Goal: Information Seeking & Learning: Learn about a topic

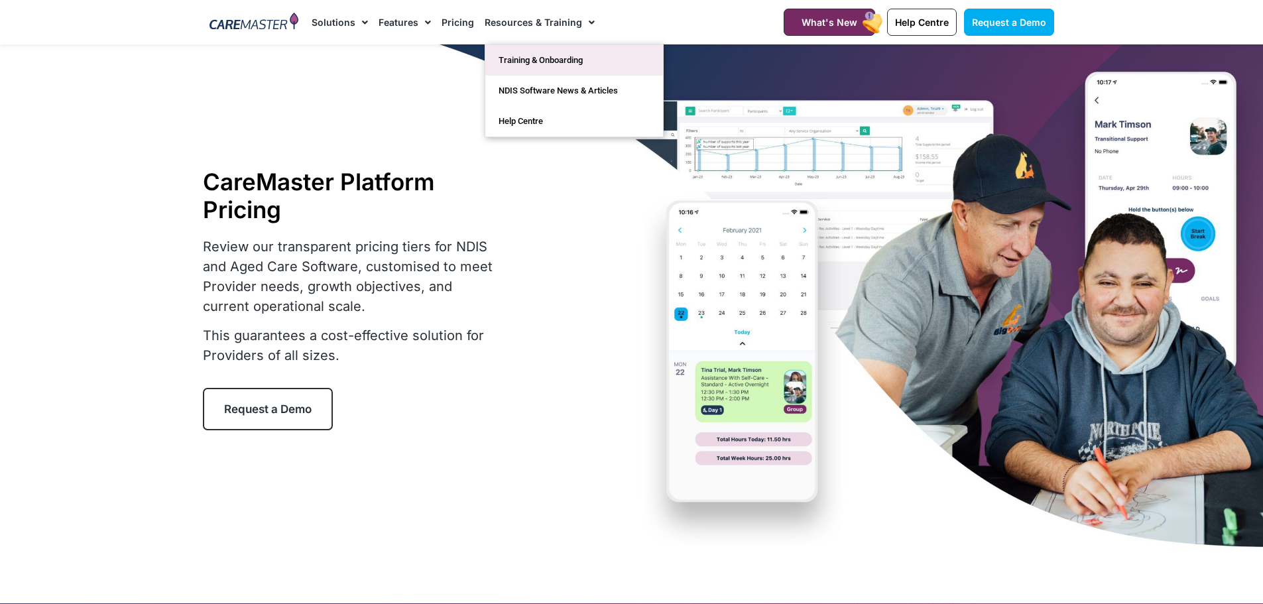
click at [541, 52] on link "Training & Onboarding" at bounding box center [574, 60] width 178 height 30
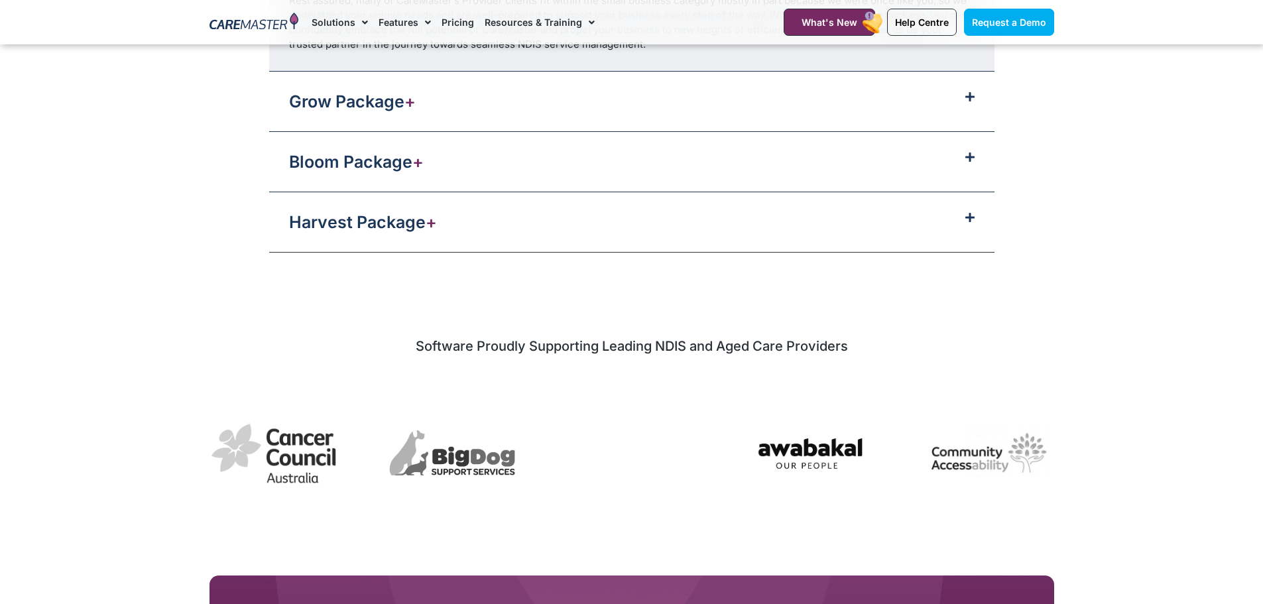
scroll to position [1657, 0]
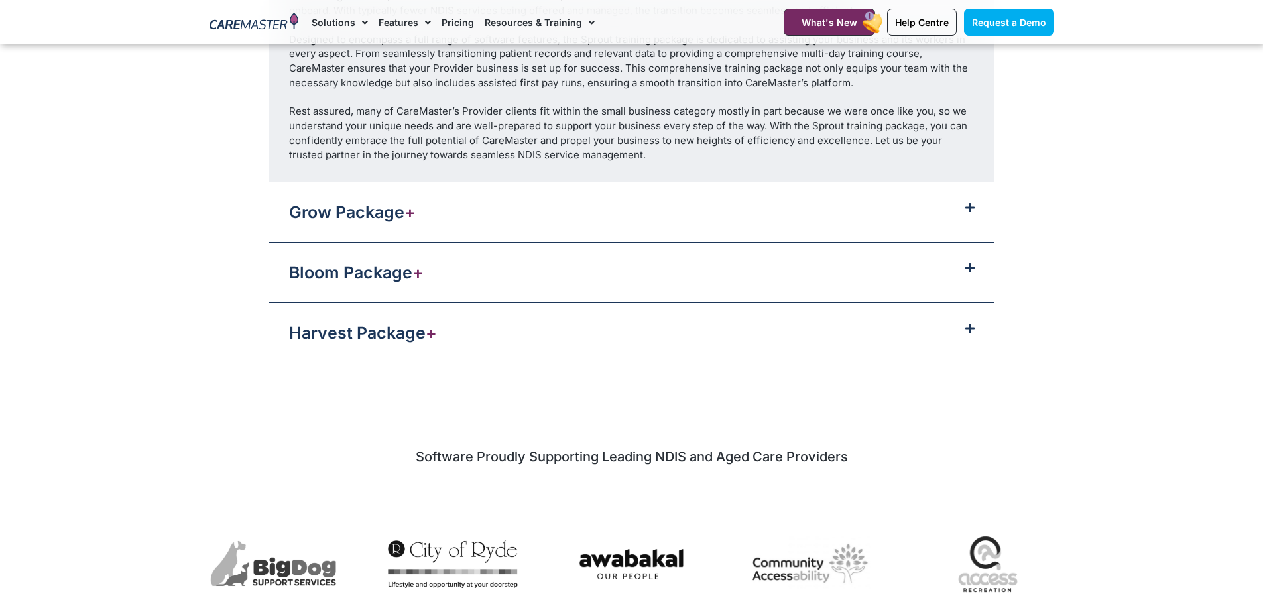
click at [720, 213] on div "Grow Package +" at bounding box center [631, 212] width 725 height 60
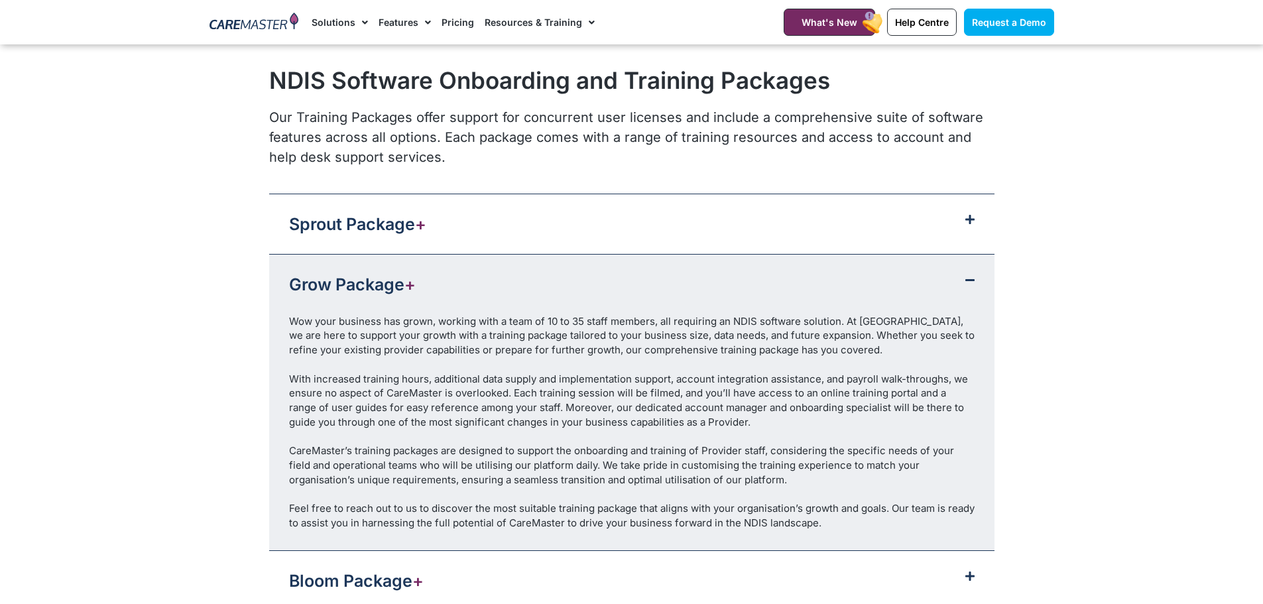
scroll to position [1524, 0]
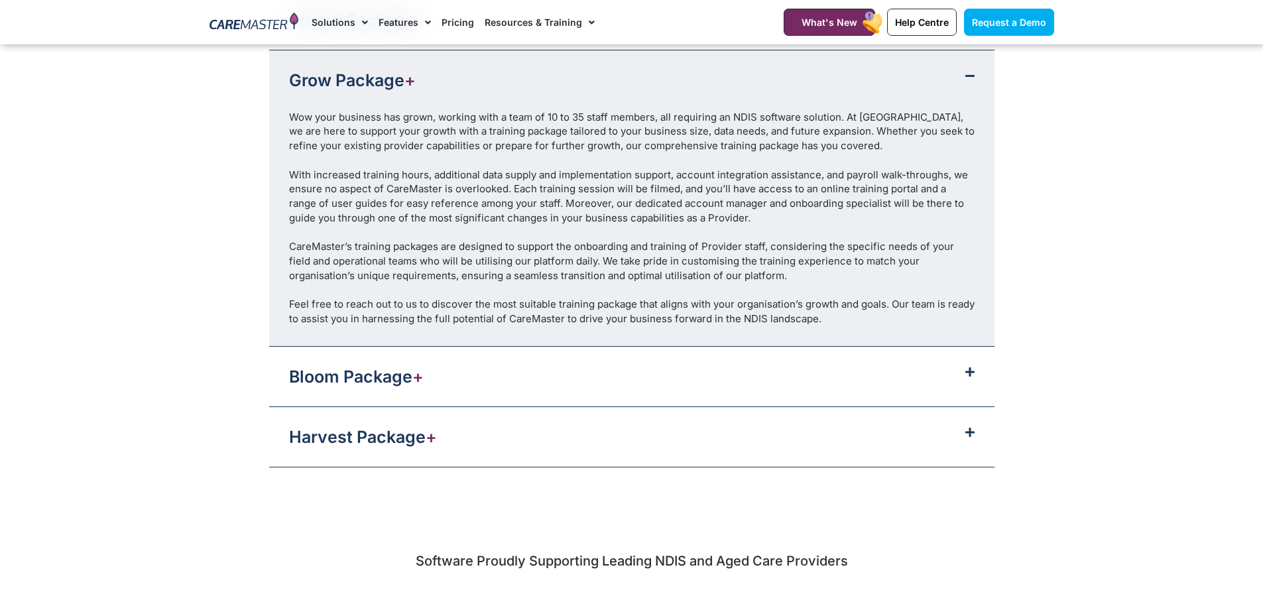
click at [371, 382] on link "Bloom Package +" at bounding box center [356, 376] width 135 height 20
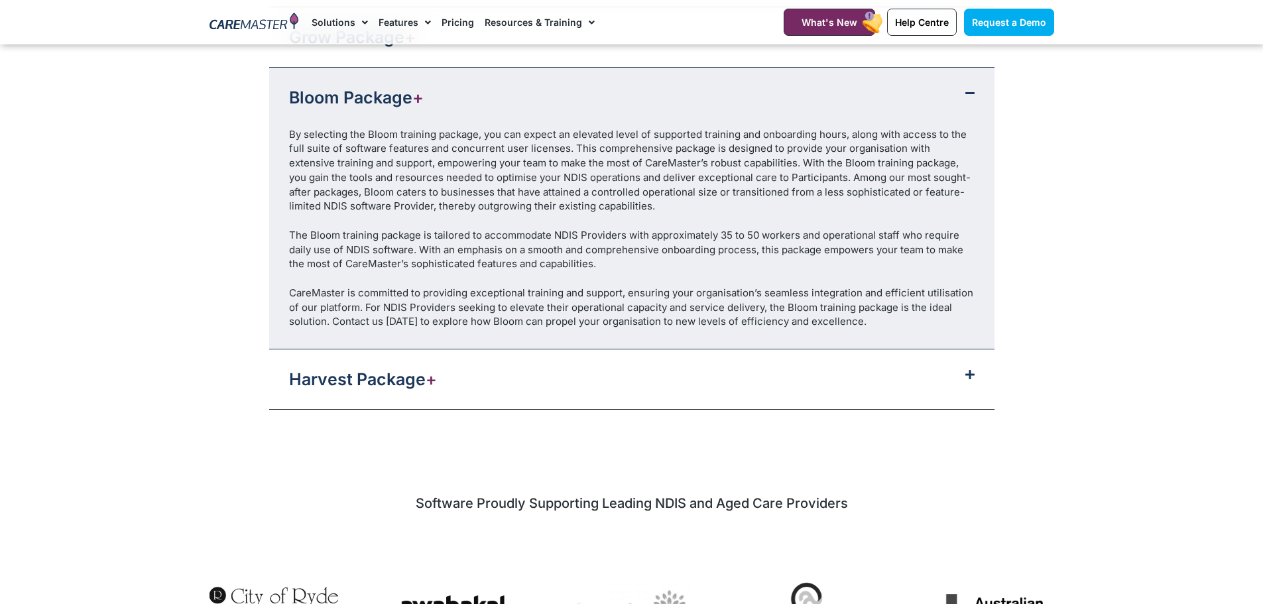
scroll to position [1591, 0]
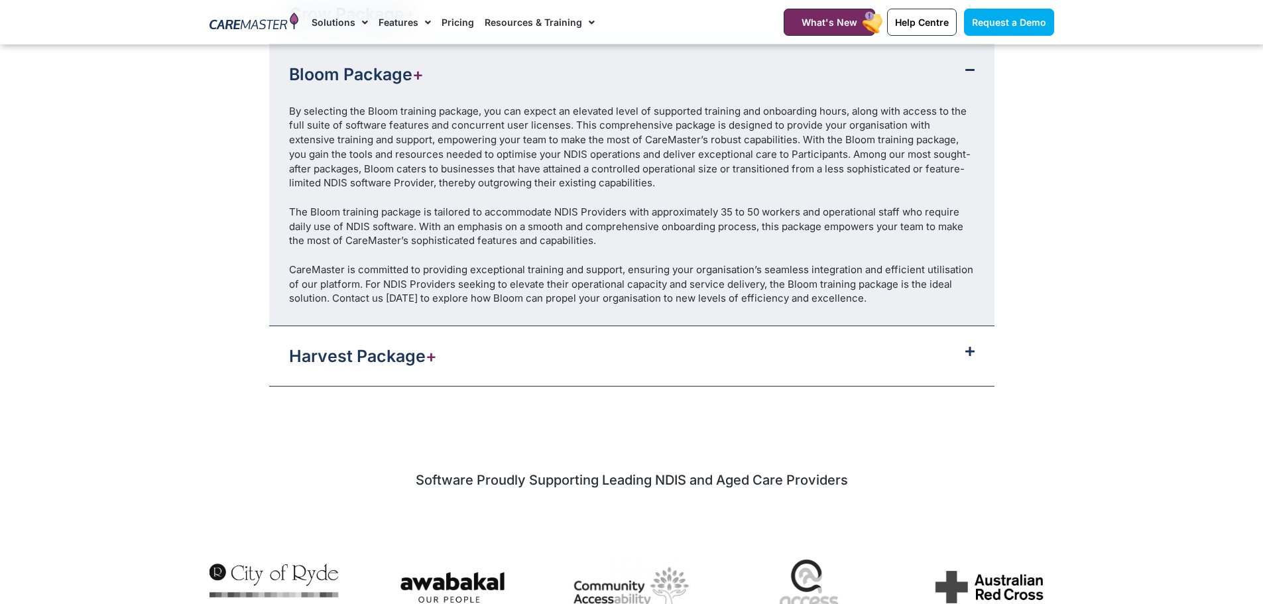
click at [337, 343] on div "Harvest Package +" at bounding box center [631, 356] width 725 height 60
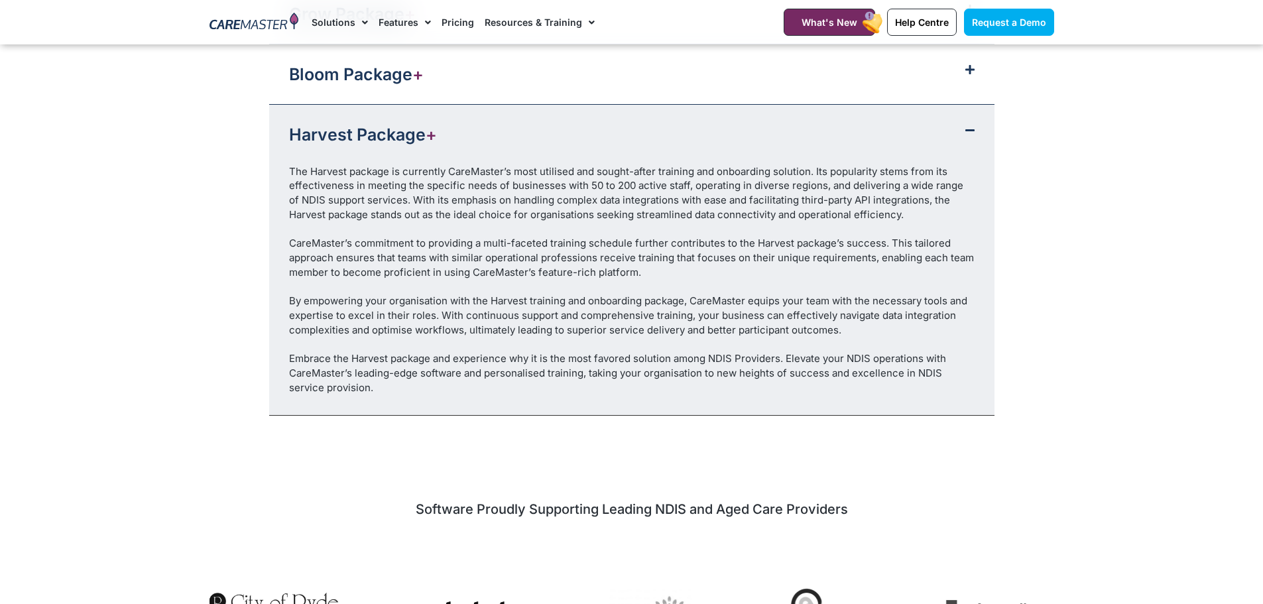
scroll to position [1259, 0]
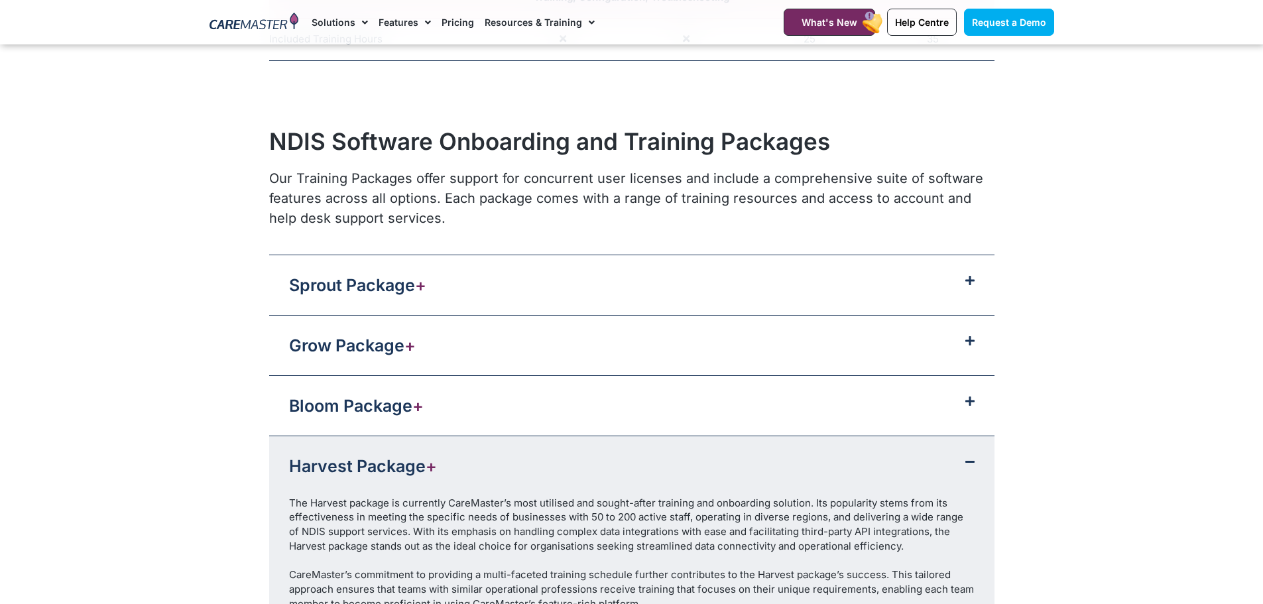
click at [408, 460] on link "Harvest Package +" at bounding box center [363, 466] width 148 height 20
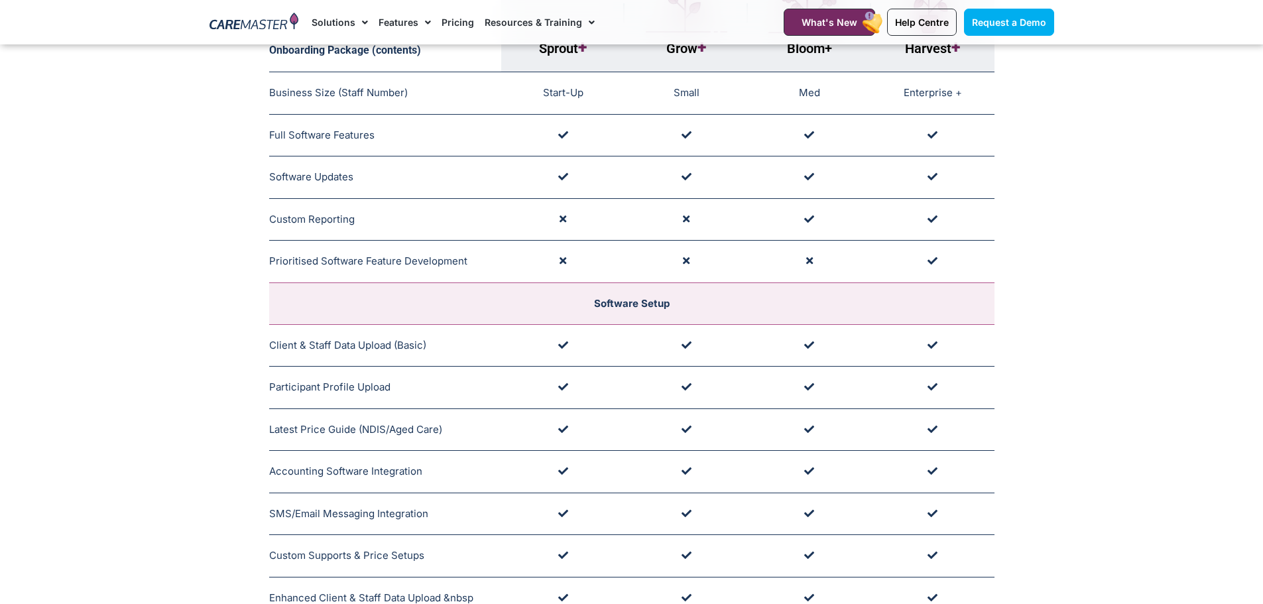
scroll to position [0, 0]
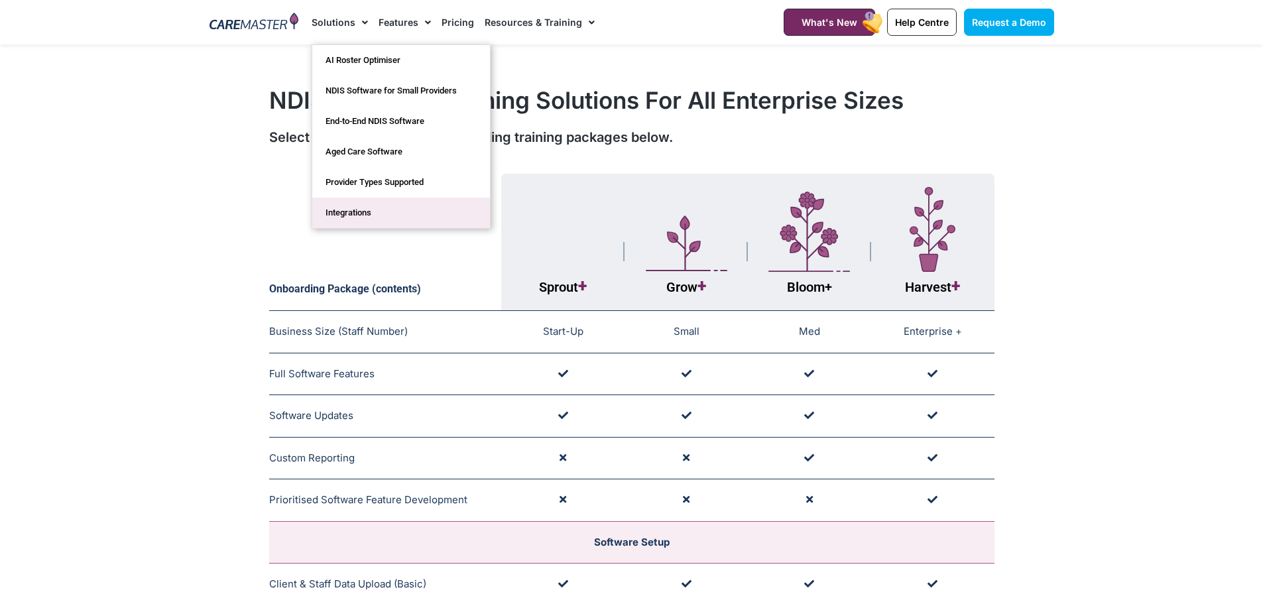
click at [337, 207] on link "Integrations" at bounding box center [401, 212] width 178 height 30
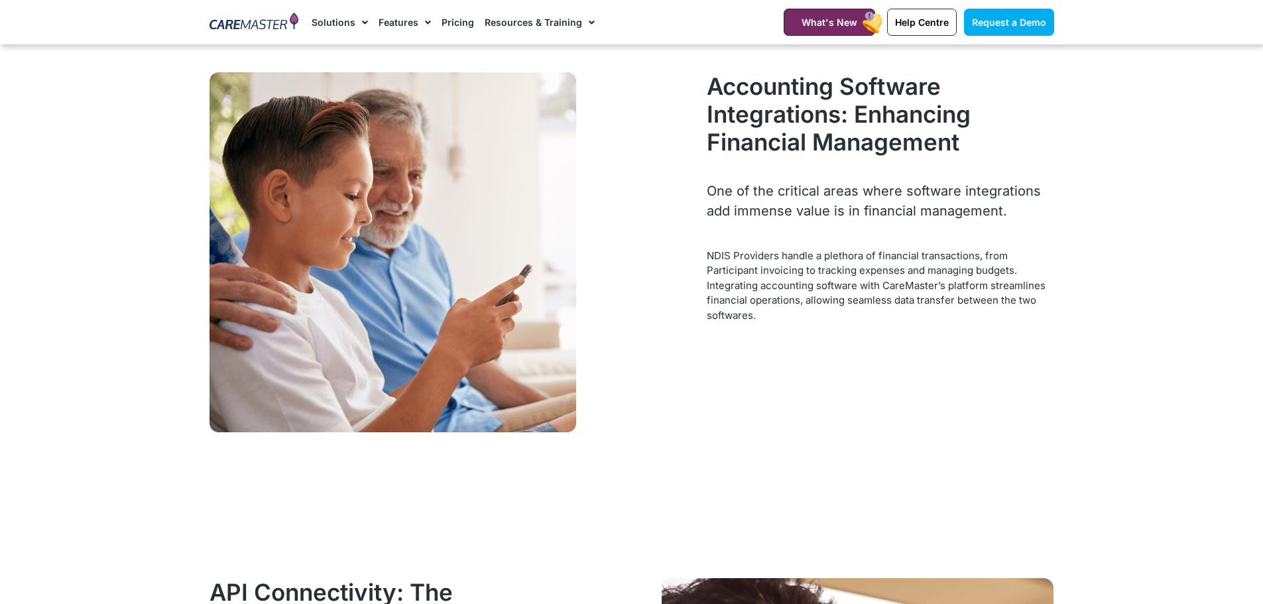
scroll to position [2452, 0]
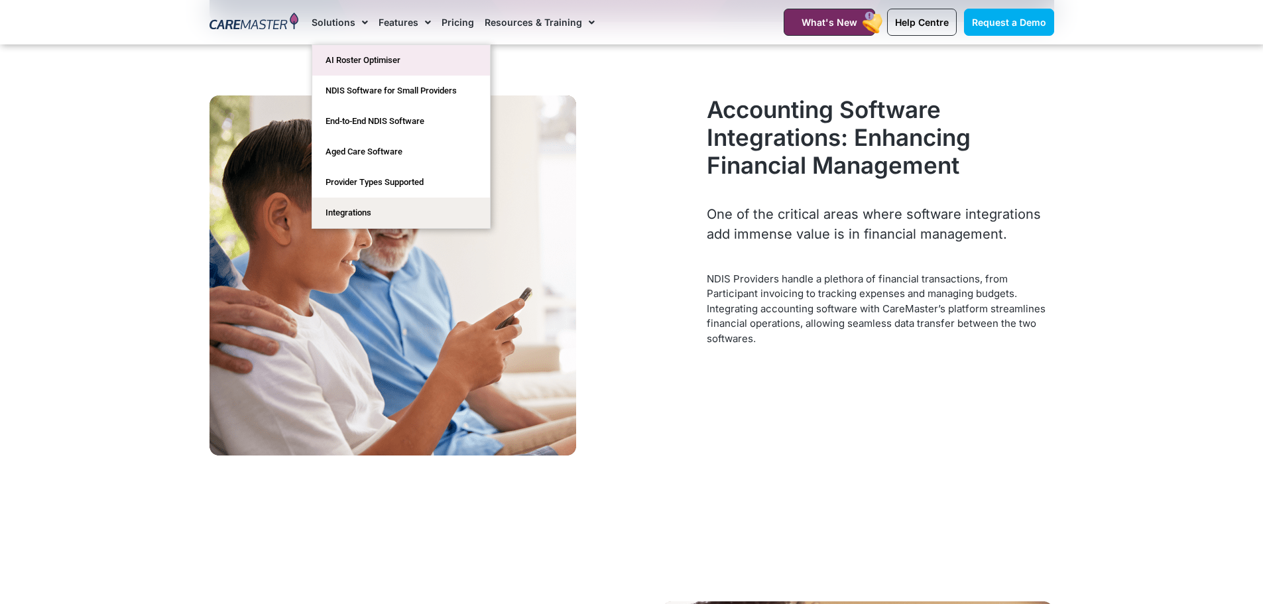
click at [373, 61] on link "AI Roster Optimiser" at bounding box center [401, 60] width 178 height 30
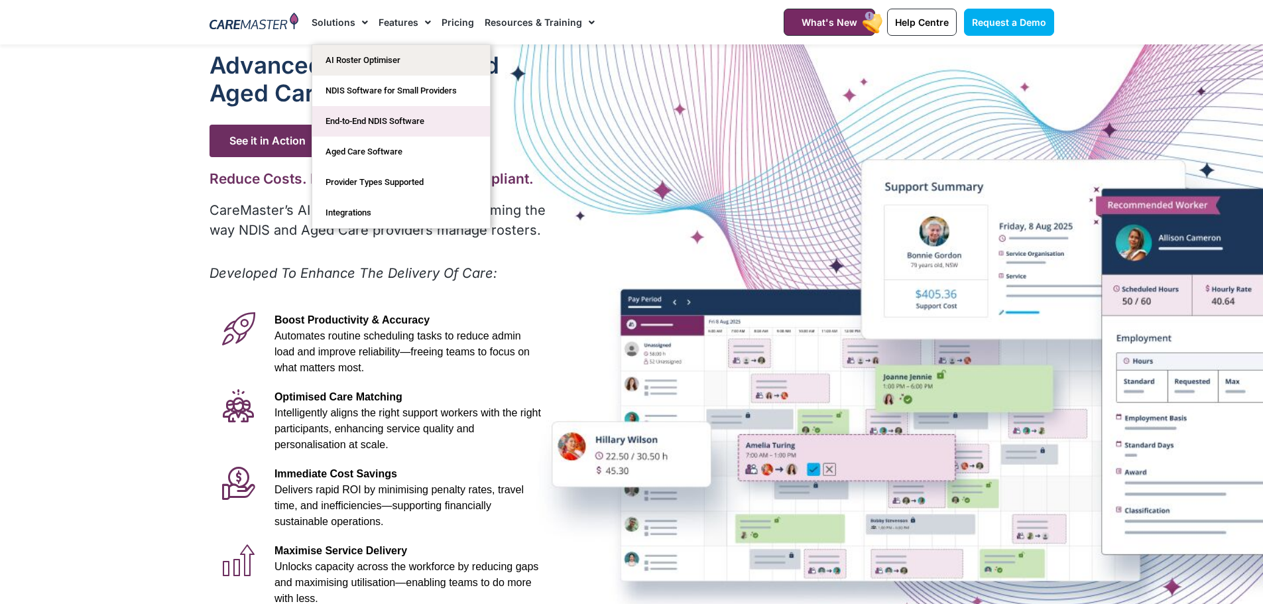
click at [385, 115] on link "End-to-End NDIS Software" at bounding box center [401, 121] width 178 height 30
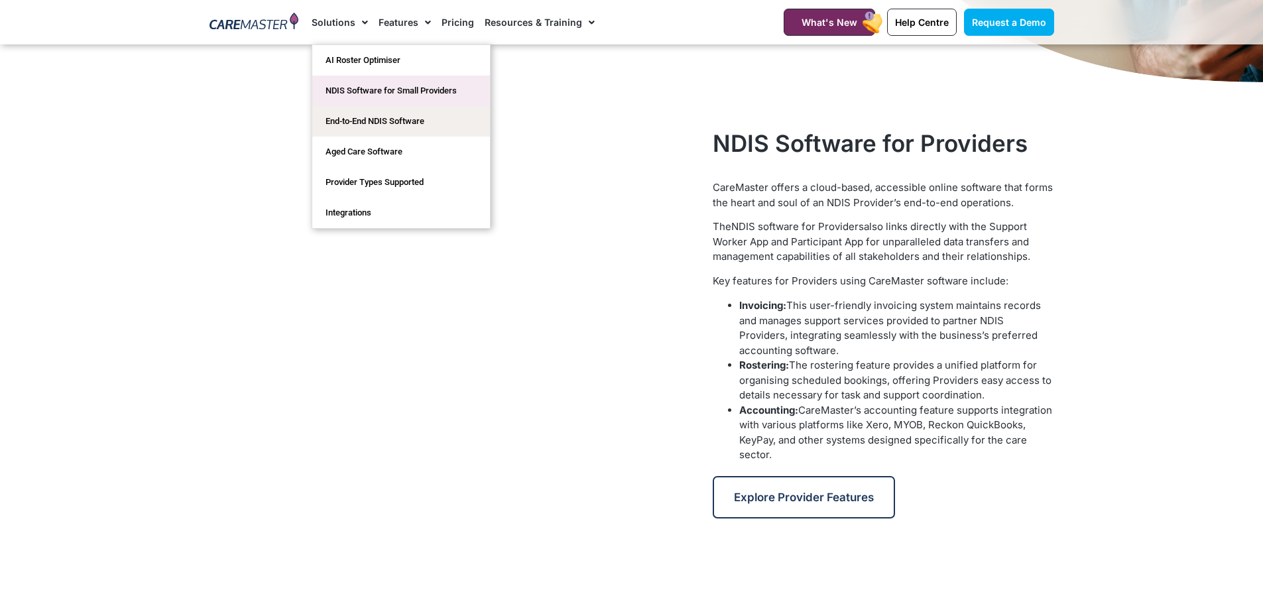
click at [365, 88] on link "NDIS Software for Small Providers" at bounding box center [401, 91] width 178 height 30
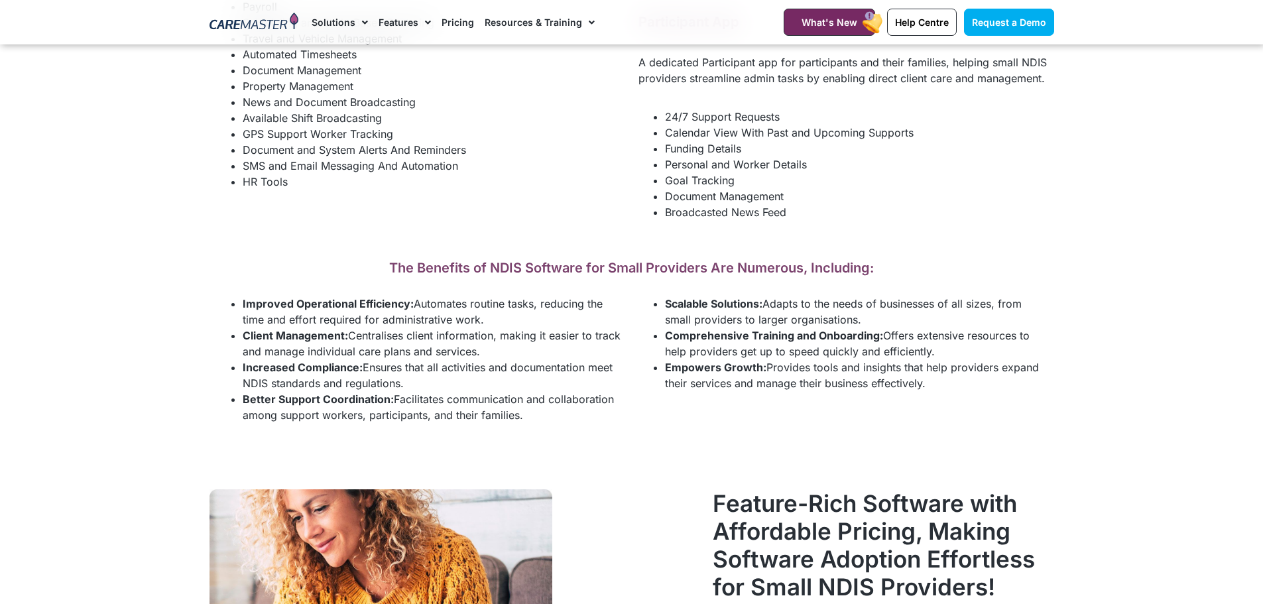
scroll to position [2121, 0]
